Goal: Task Accomplishment & Management: Manage account settings

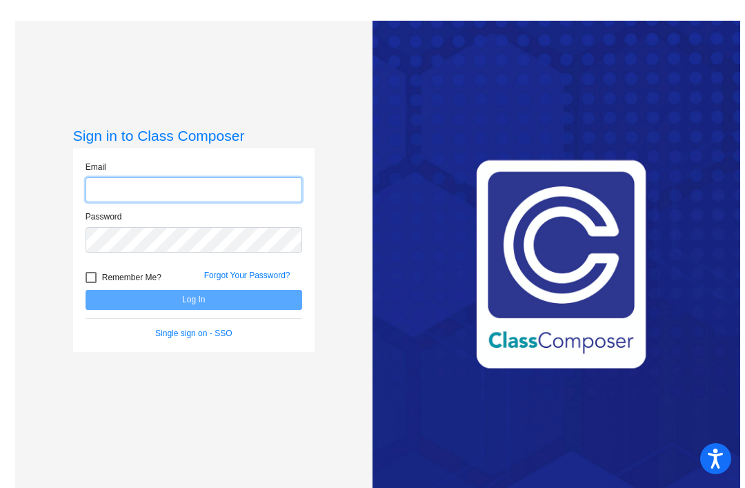
type input "[PERSON_NAME][EMAIL_ADDRESS][PERSON_NAME][DOMAIN_NAME]"
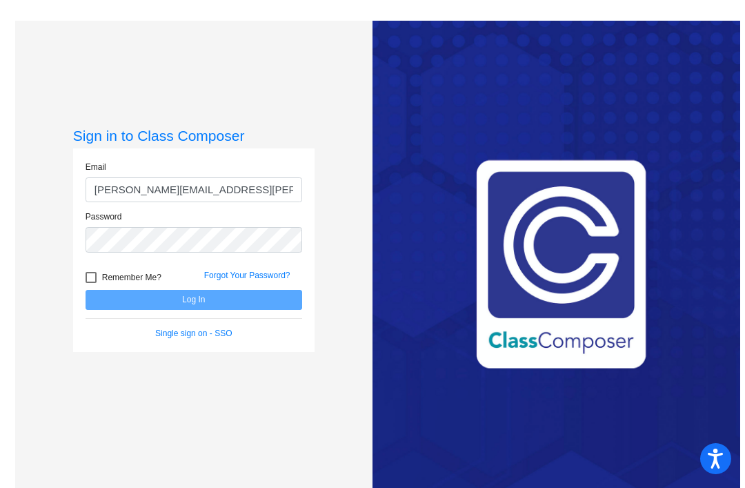
click at [193, 310] on button "Log In" at bounding box center [194, 300] width 217 height 20
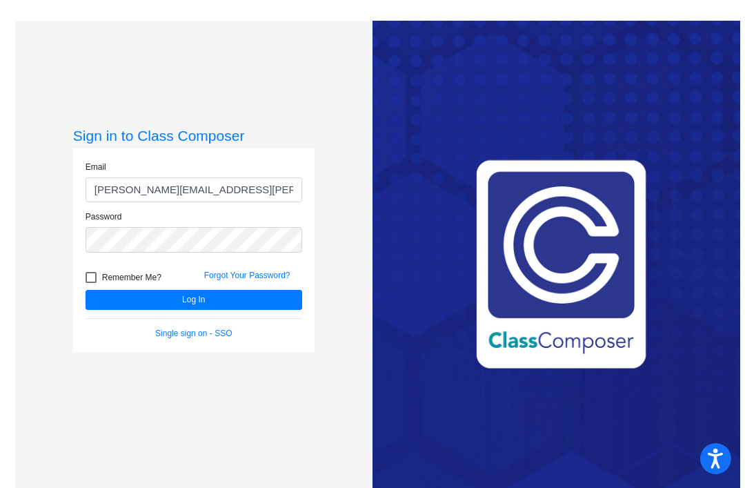
click at [217, 310] on button "Log In" at bounding box center [194, 300] width 217 height 20
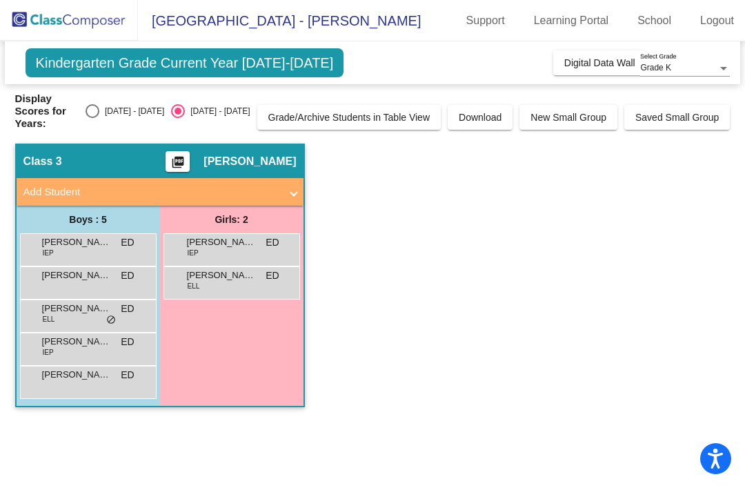
click at [98, 268] on span "[PERSON_NAME] ([PERSON_NAME]" at bounding box center [76, 275] width 69 height 14
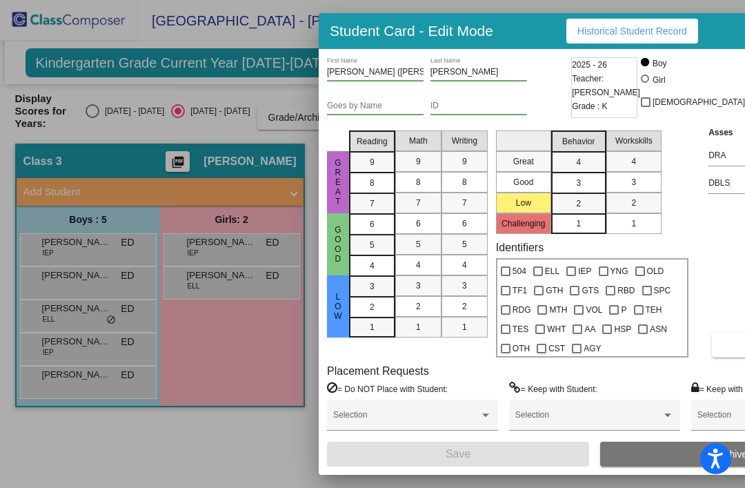
click at [232, 439] on div at bounding box center [372, 244] width 745 height 488
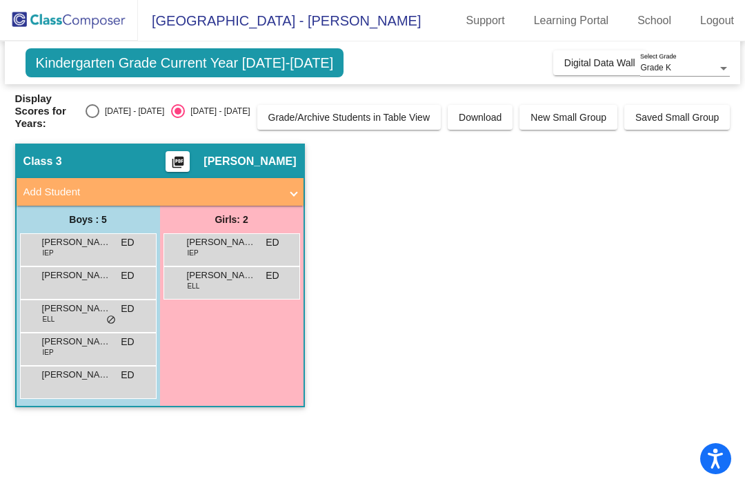
click at [101, 301] on span "[PERSON_NAME]" at bounding box center [76, 308] width 69 height 14
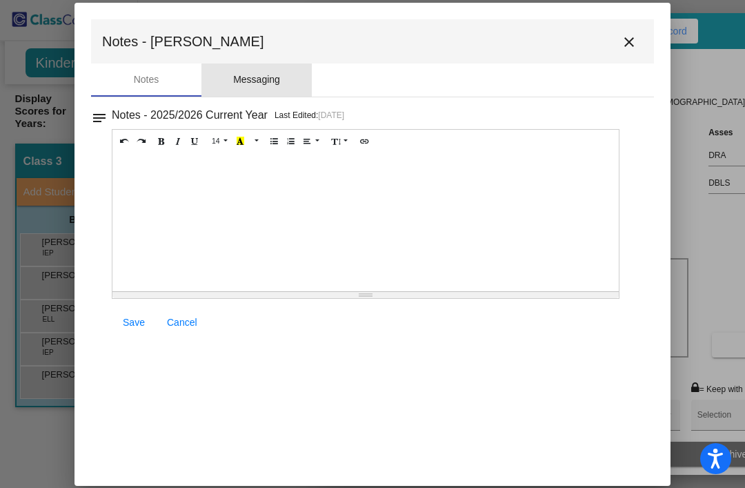
click at [253, 64] on div "Messaging" at bounding box center [256, 79] width 110 height 33
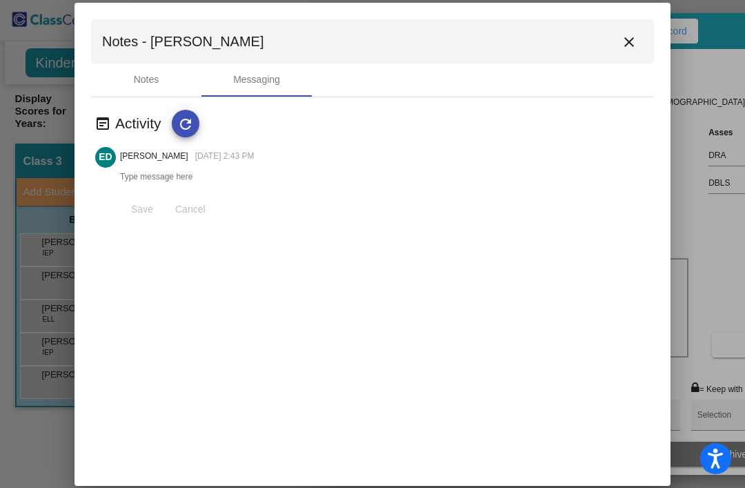
click at [631, 36] on mat-icon "close" at bounding box center [629, 42] width 17 height 17
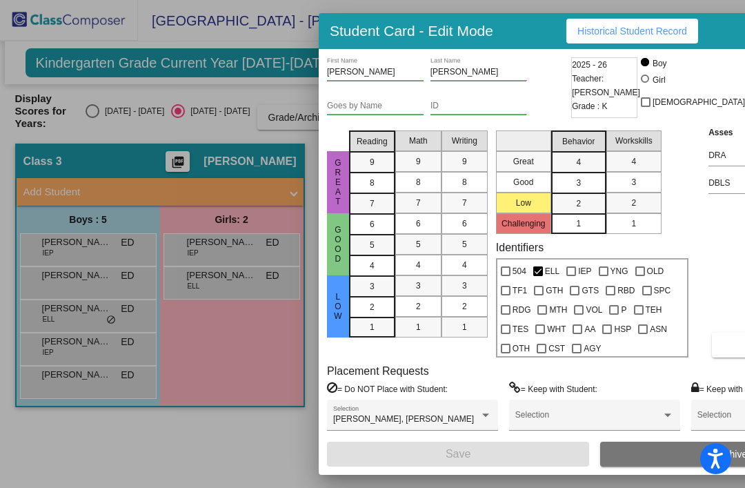
click at [240, 340] on div at bounding box center [372, 244] width 745 height 488
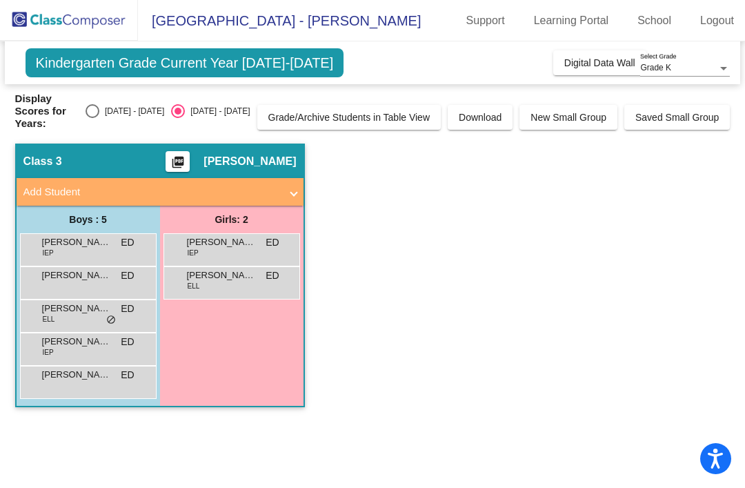
click at [89, 368] on span "[PERSON_NAME]" at bounding box center [76, 375] width 69 height 14
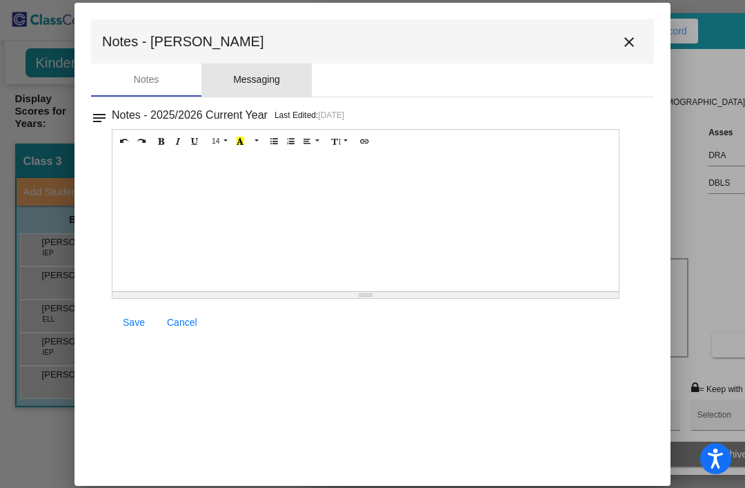
click at [263, 81] on div "Messaging" at bounding box center [256, 79] width 47 height 14
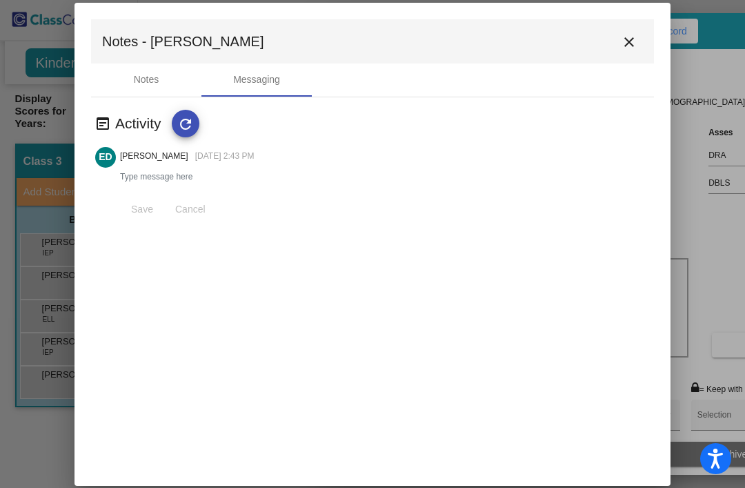
click at [634, 37] on mat-icon "close" at bounding box center [629, 42] width 17 height 17
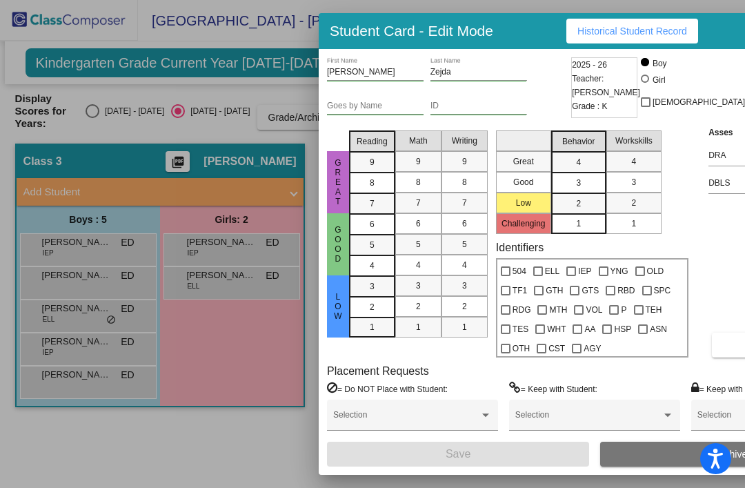
click at [261, 434] on div at bounding box center [372, 244] width 745 height 488
